Goal: Task Accomplishment & Management: Manage account settings

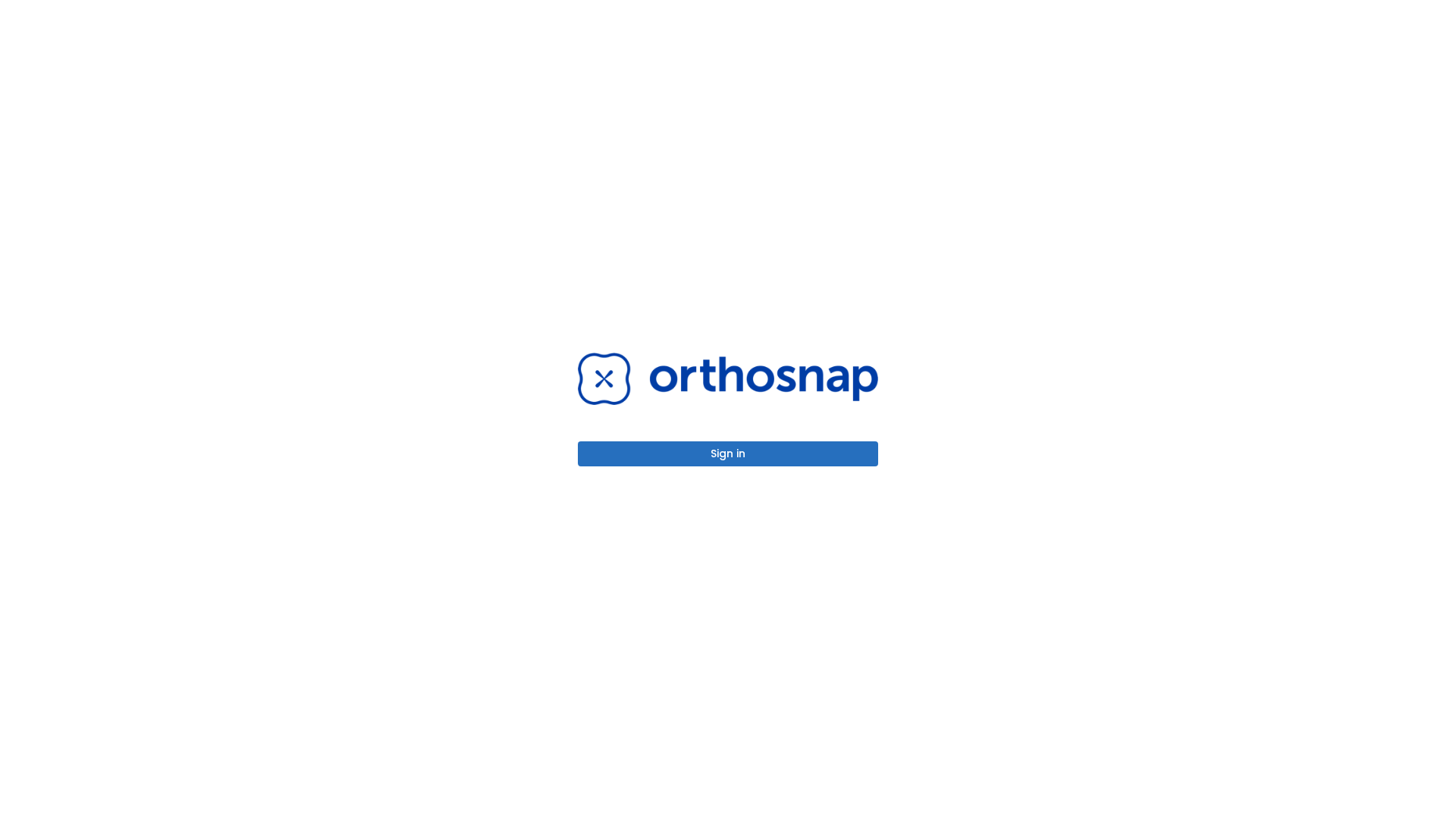
click at [728, 453] on button "Sign in" at bounding box center [728, 454] width 301 height 25
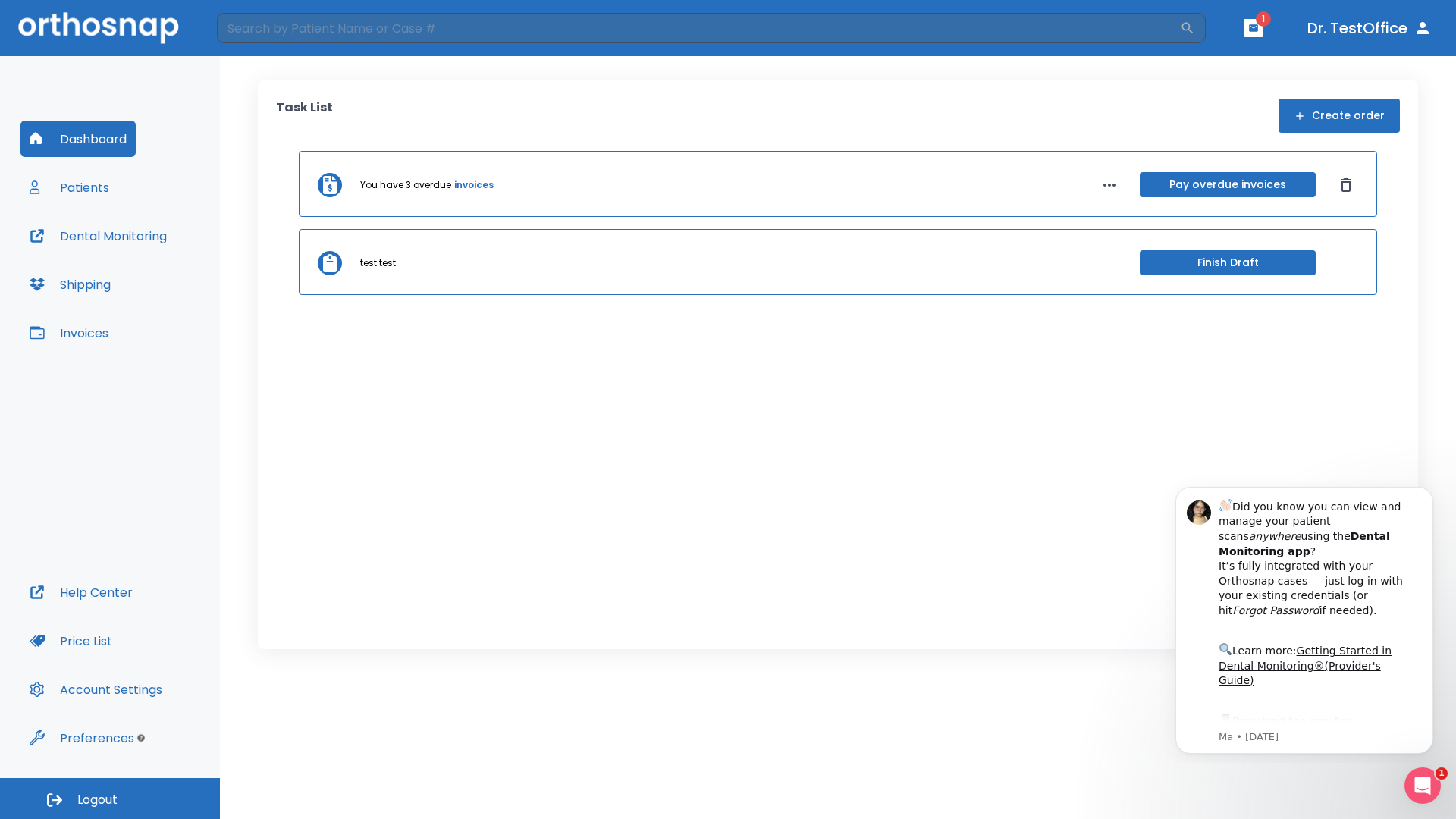
click at [110, 798] on span "Logout" at bounding box center [97, 800] width 40 height 16
